Goal: Transaction & Acquisition: Purchase product/service

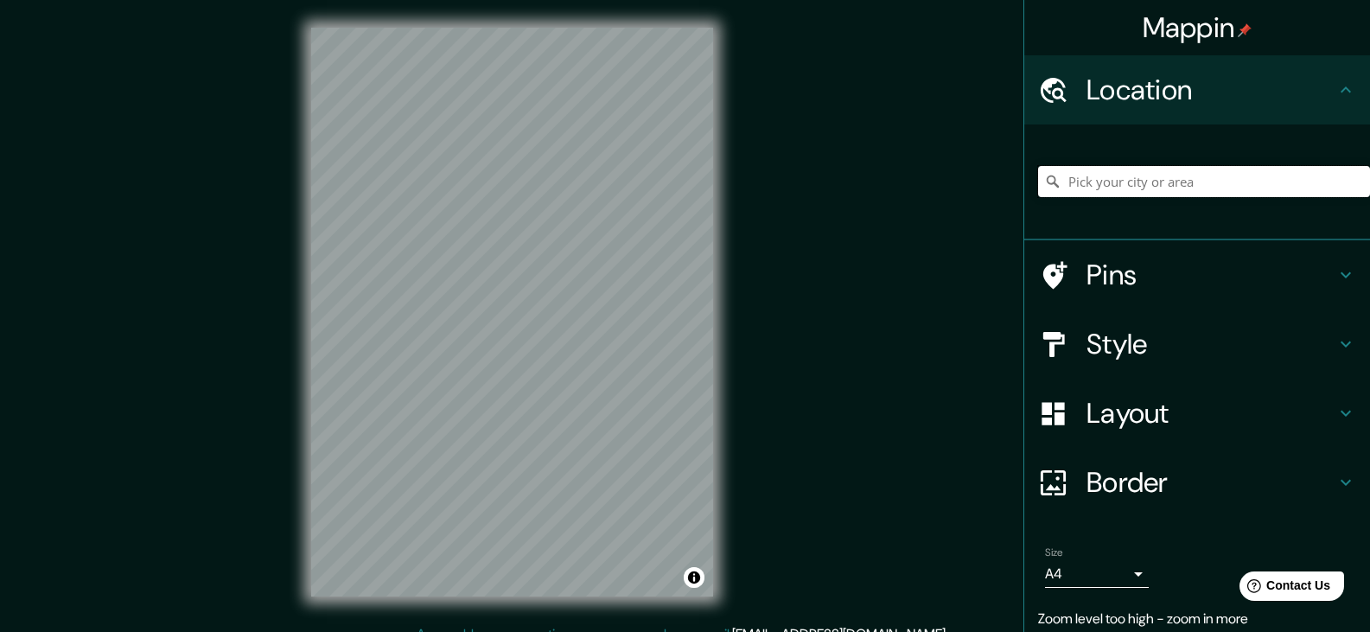
click at [1111, 180] on input "Pick your city or area" at bounding box center [1204, 181] width 332 height 31
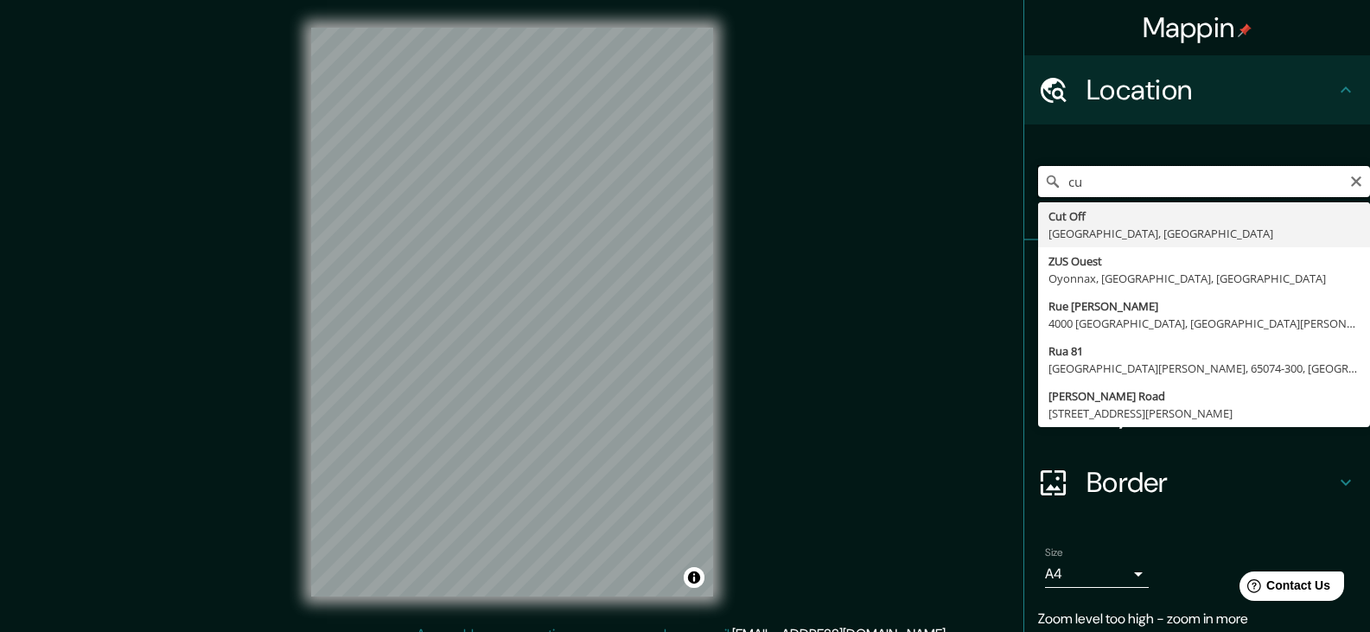
type input "c"
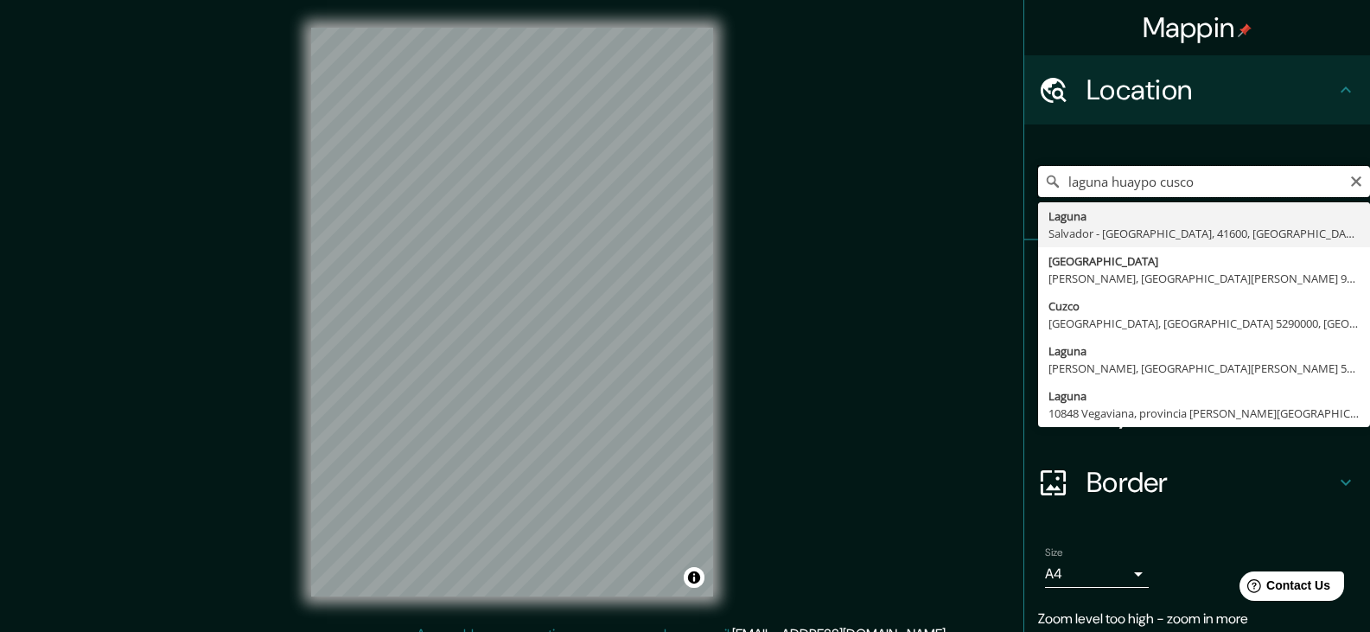
drag, startPoint x: 1098, startPoint y: 183, endPoint x: 1045, endPoint y: 188, distance: 53.0
click at [1045, 188] on div "[GEOGRAPHIC_DATA] cusco [GEOGRAPHIC_DATA] - [GEOGRAPHIC_DATA], [GEOGRAPHIC_DATA…" at bounding box center [1204, 181] width 332 height 31
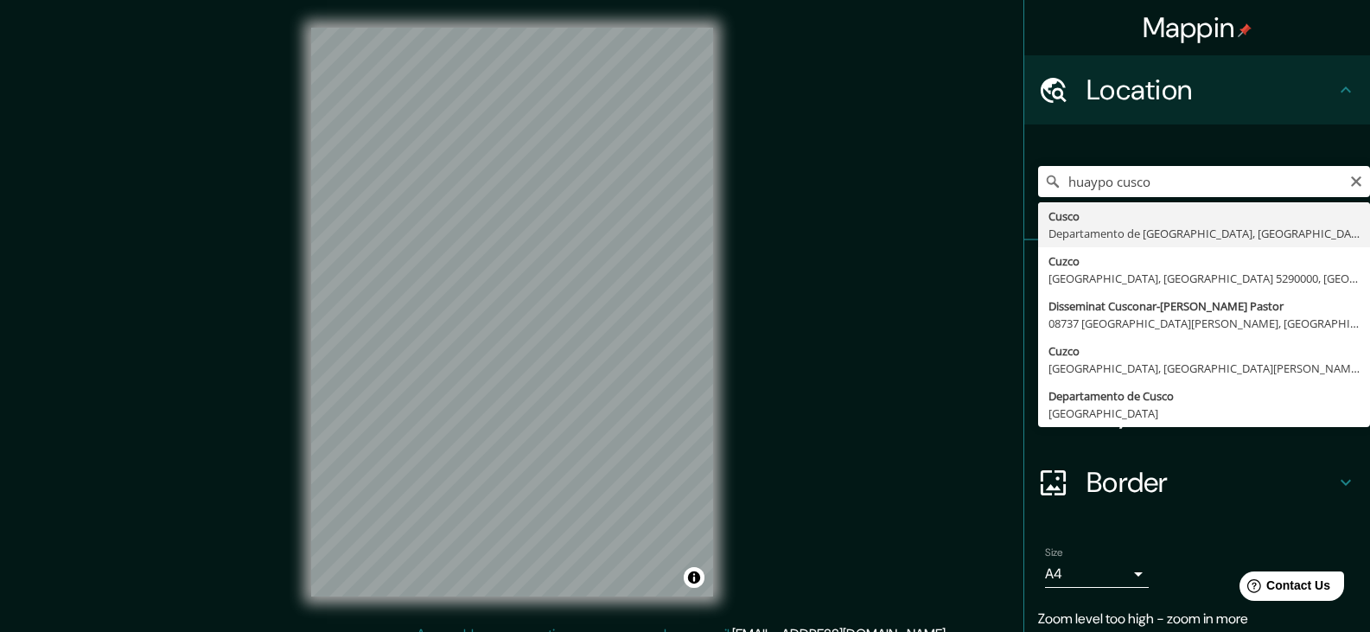
type input "Cusco, [GEOGRAPHIC_DATA], [GEOGRAPHIC_DATA]"
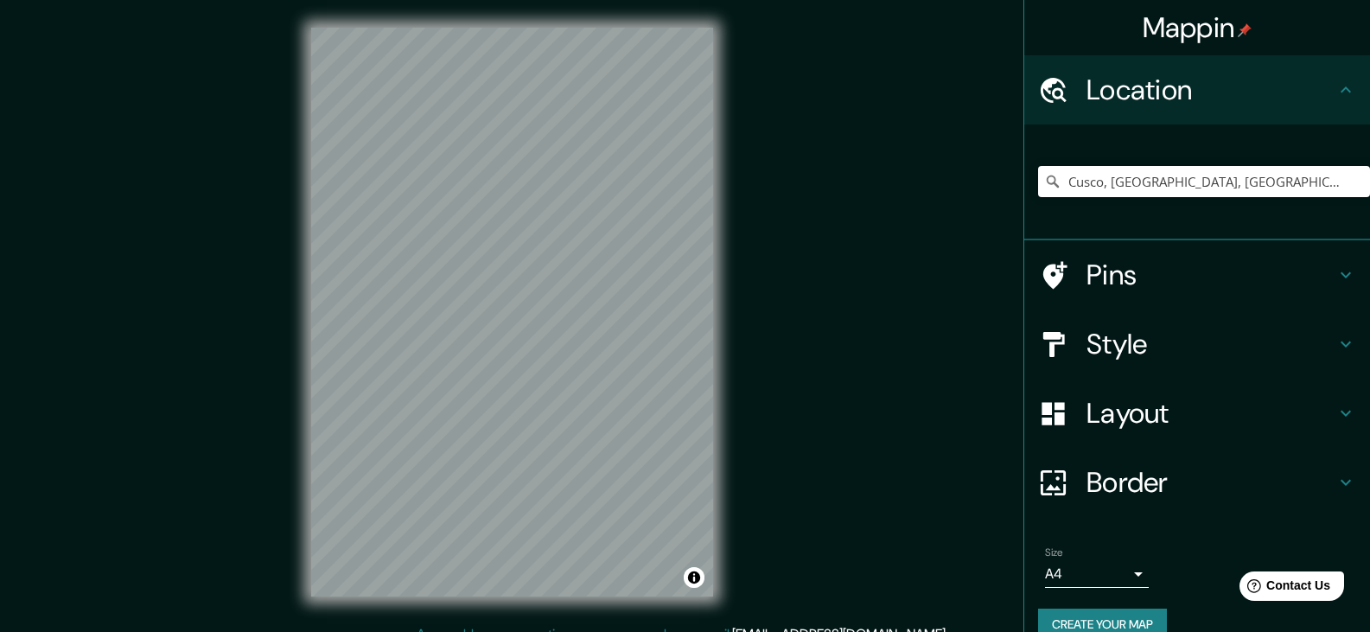
click at [1123, 579] on body "Mappin Location [GEOGRAPHIC_DATA], [GEOGRAPHIC_DATA], [GEOGRAPHIC_DATA] Pins St…" at bounding box center [685, 316] width 1370 height 632
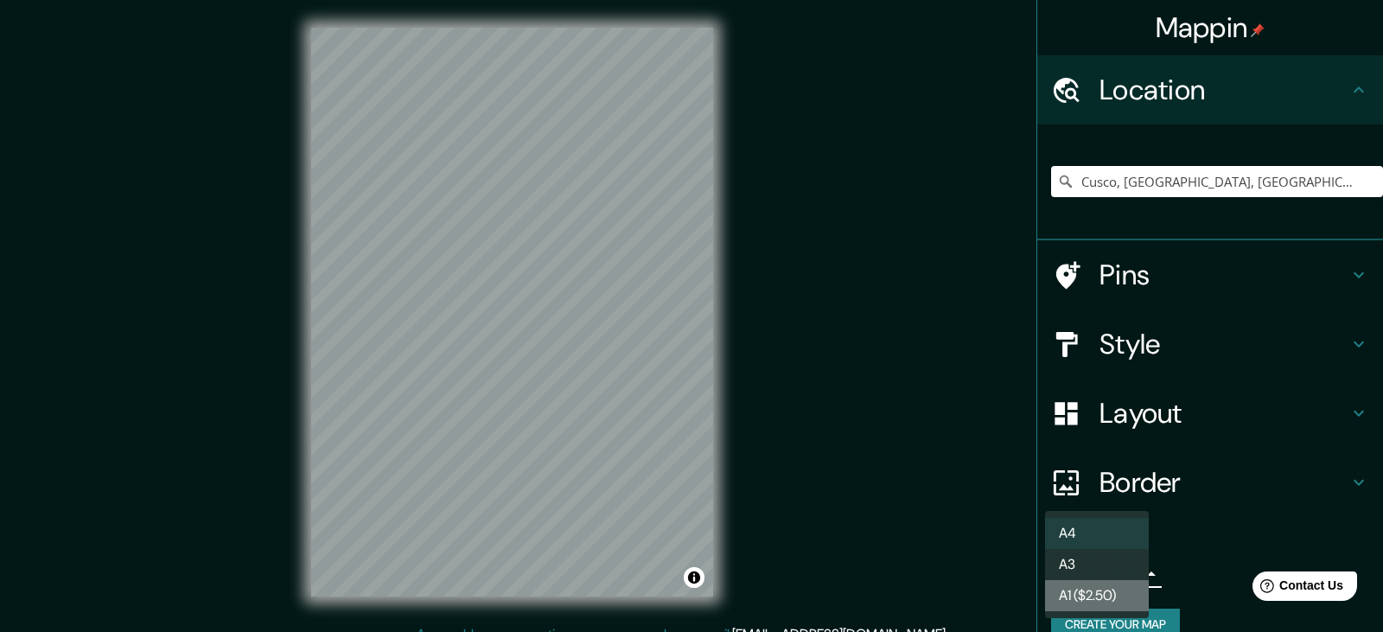
click at [1124, 581] on li "A1 ($2.50)" at bounding box center [1097, 595] width 104 height 31
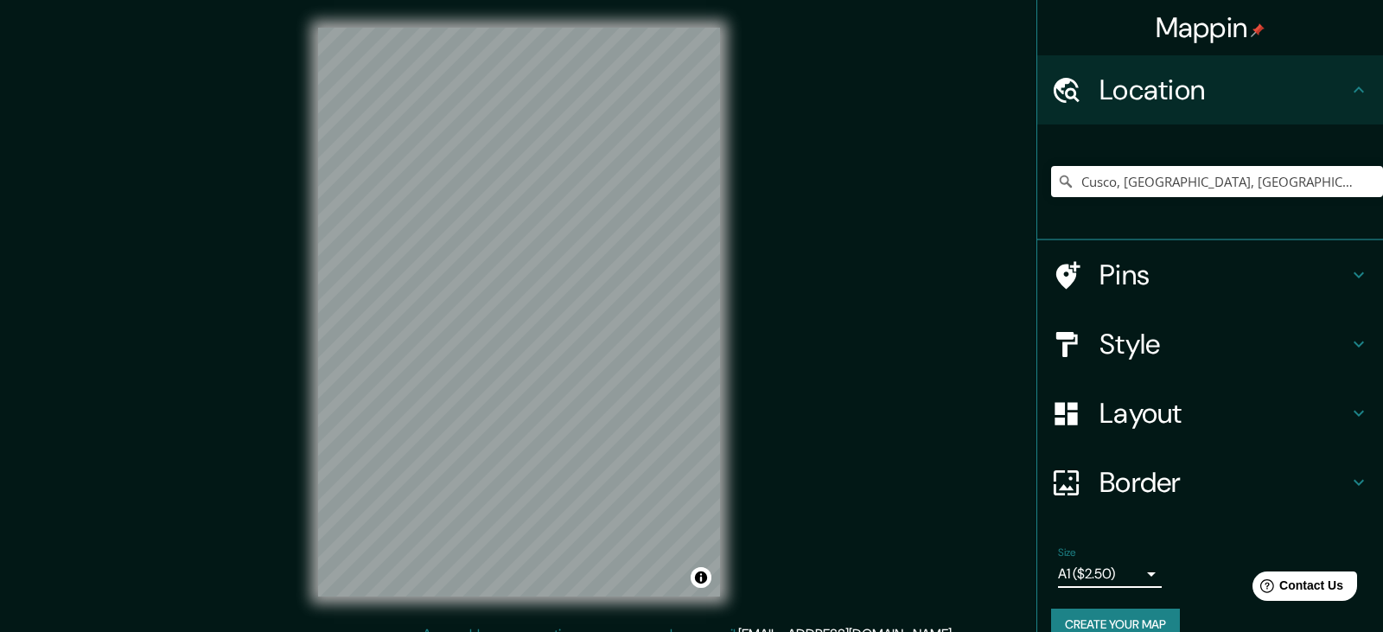
click at [1120, 572] on body "Mappin Location [GEOGRAPHIC_DATA], [GEOGRAPHIC_DATA], [GEOGRAPHIC_DATA] Pins St…" at bounding box center [691, 316] width 1383 height 632
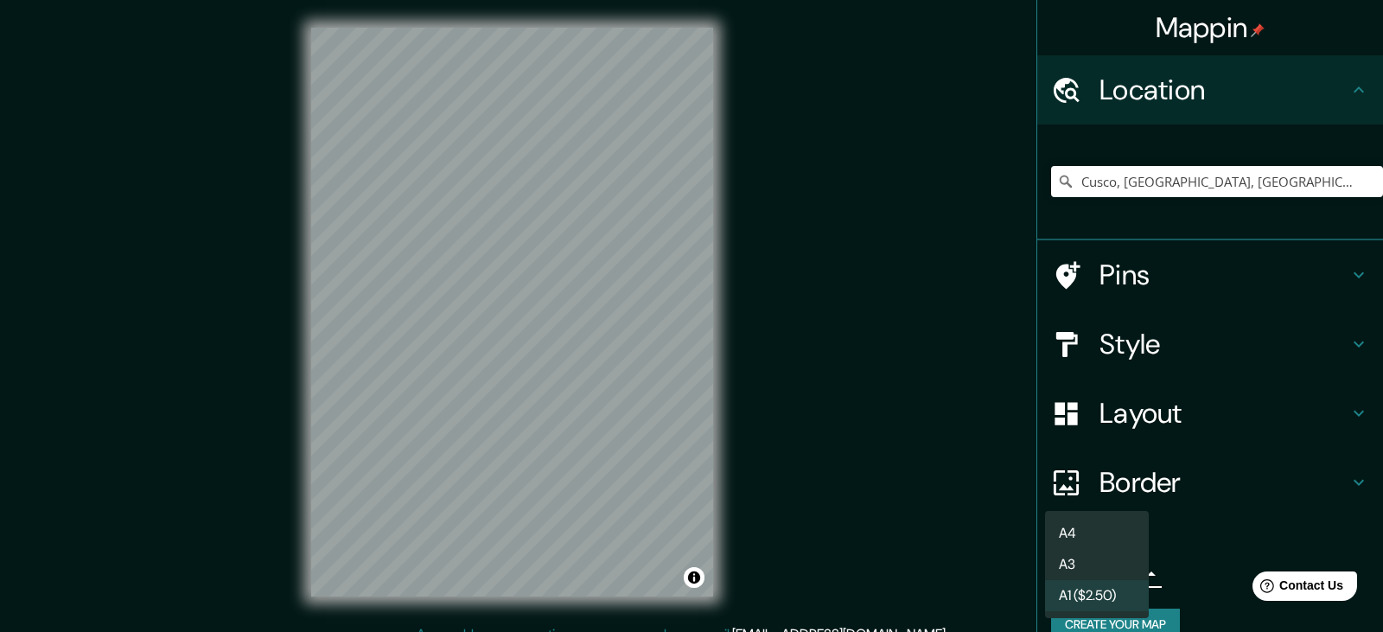
click at [1114, 569] on li "A3" at bounding box center [1097, 564] width 104 height 31
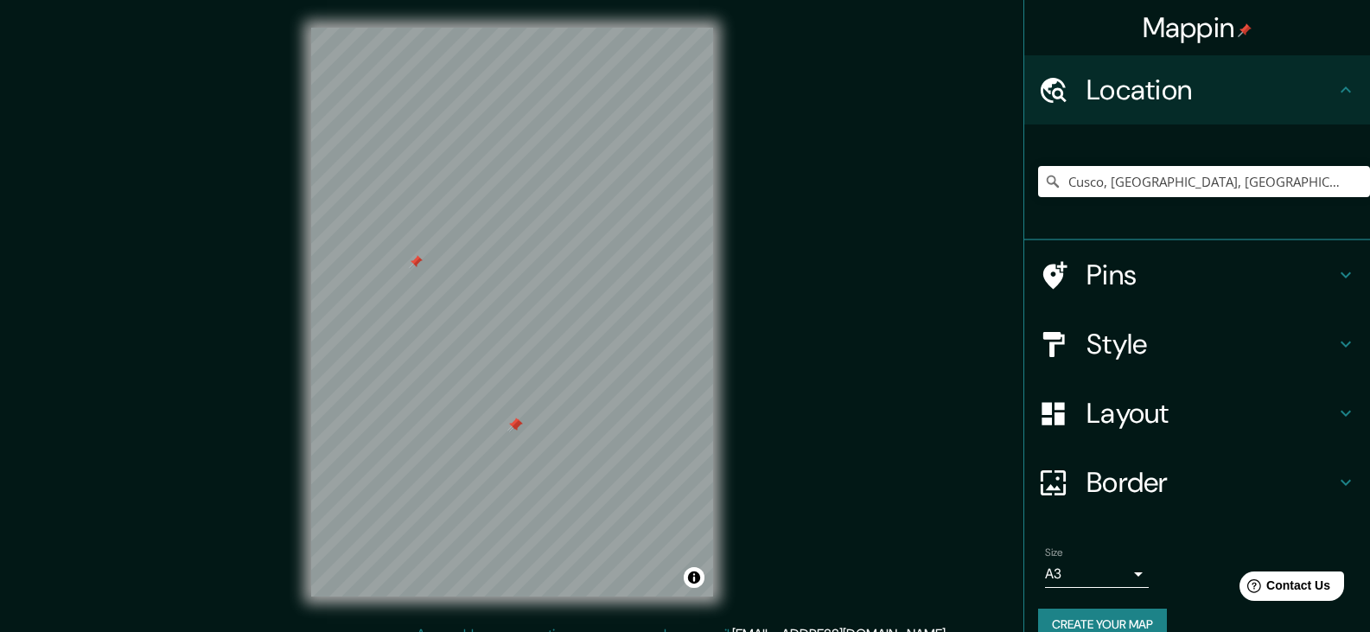
drag, startPoint x: 525, startPoint y: 412, endPoint x: 513, endPoint y: 428, distance: 19.7
click at [513, 428] on div at bounding box center [514, 424] width 14 height 14
click at [1095, 182] on input "Pick your city or area" at bounding box center [1204, 181] width 332 height 31
type input "Cusco, [GEOGRAPHIC_DATA], [GEOGRAPHIC_DATA]"
